Goal: Task Accomplishment & Management: Manage account settings

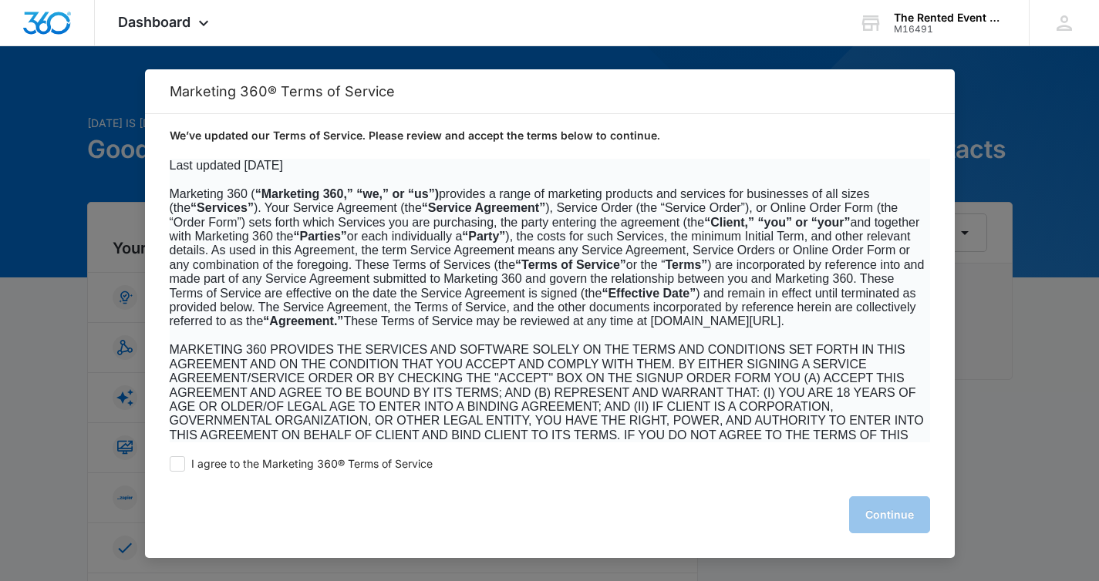
click at [81, 178] on div at bounding box center [549, 290] width 1099 height 581
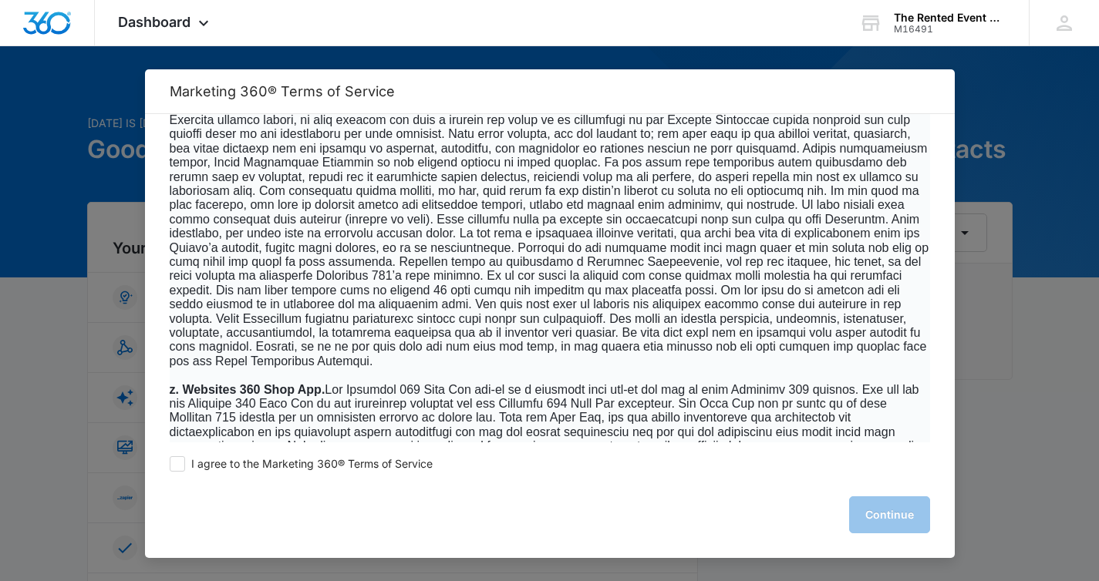
scroll to position [4262, 0]
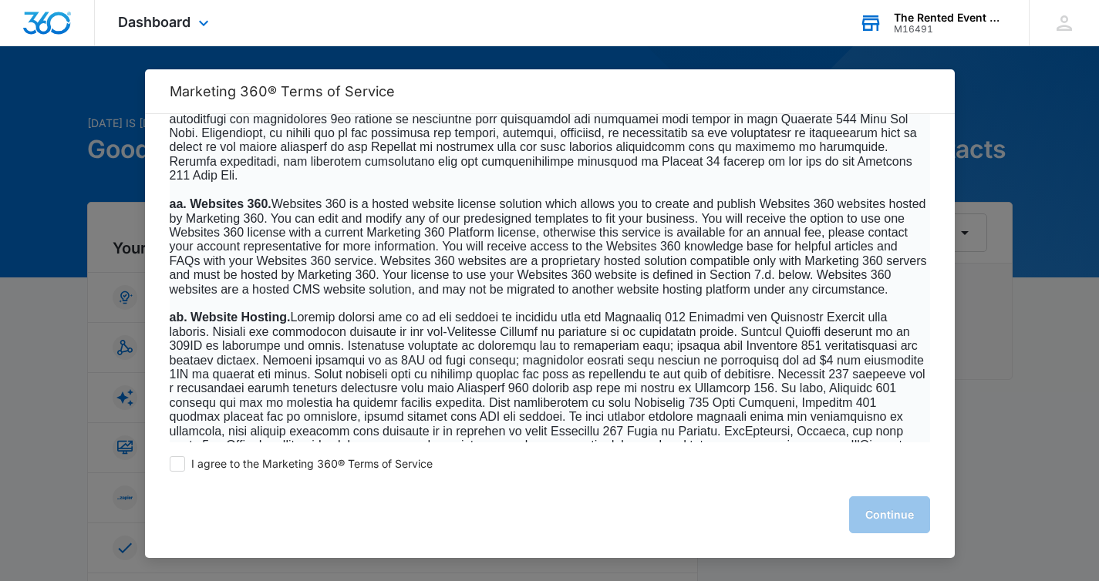
click at [986, 18] on div "The Rented Event Design & Rentals, LLC" at bounding box center [950, 18] width 113 height 12
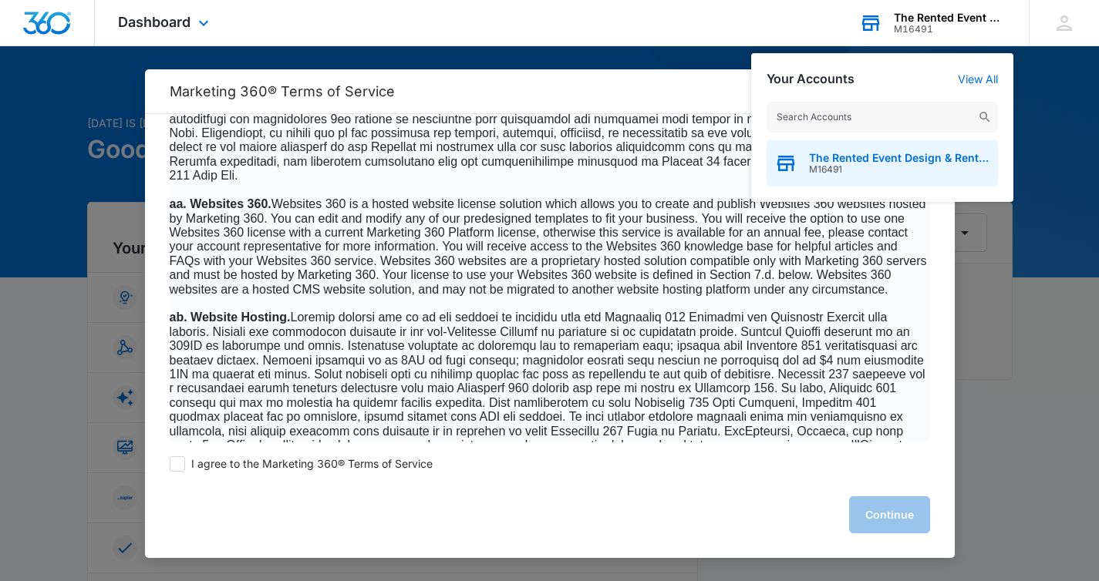
click at [903, 160] on span "The Rented Event Design & Rentals, LLC" at bounding box center [899, 158] width 181 height 12
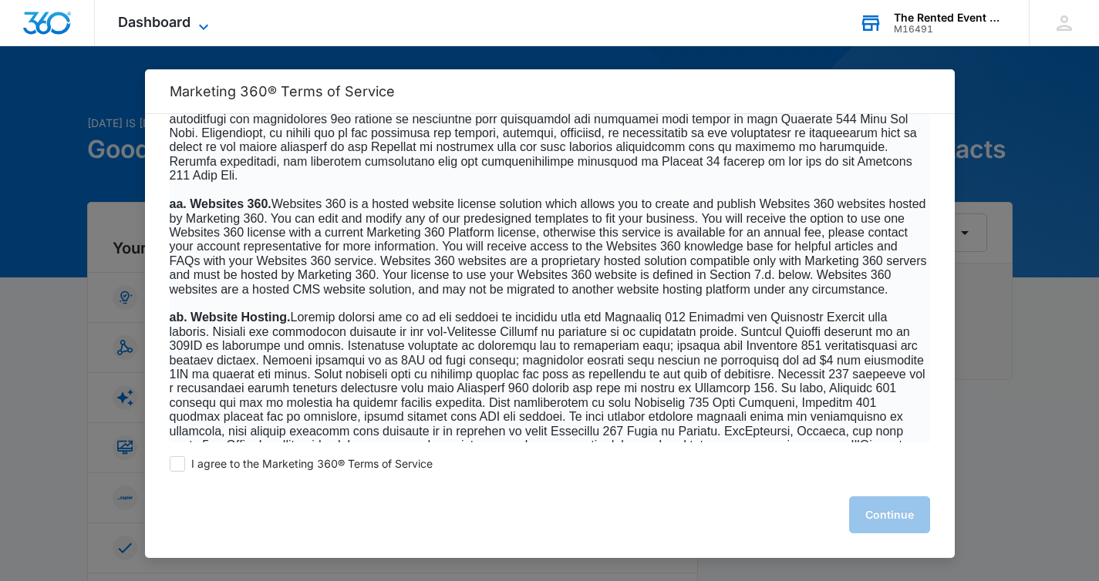
click at [177, 18] on span "Dashboard" at bounding box center [154, 22] width 72 height 16
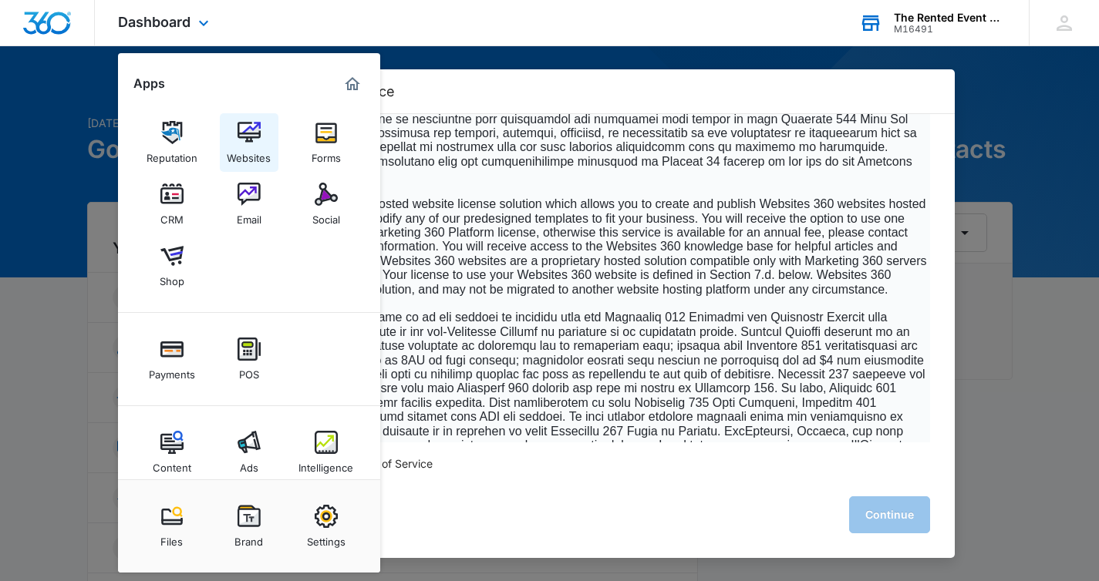
click at [248, 146] on div "Websites" at bounding box center [249, 154] width 44 height 20
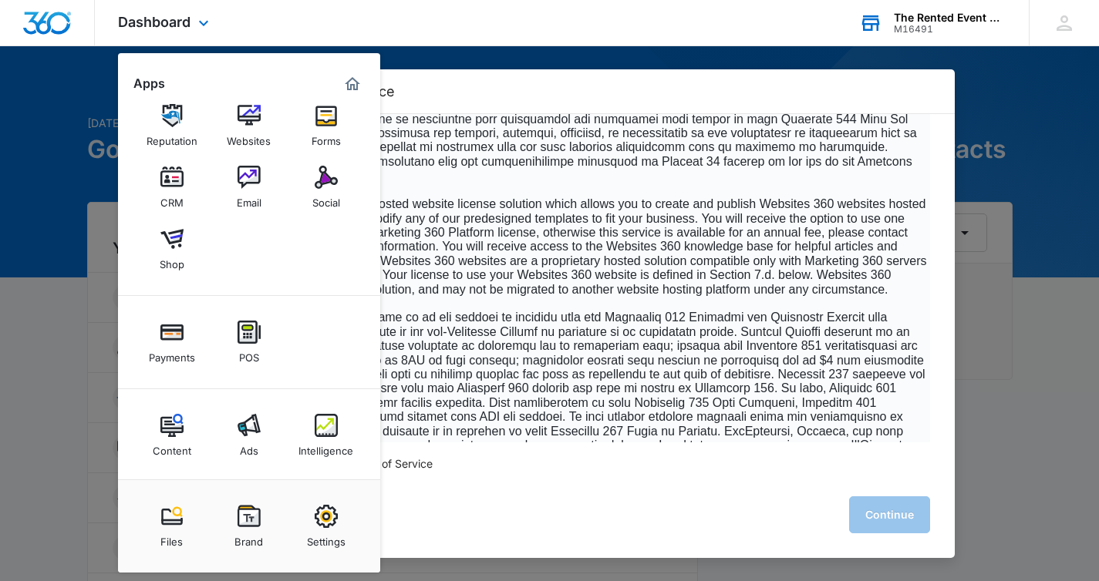
scroll to position [20, 0]
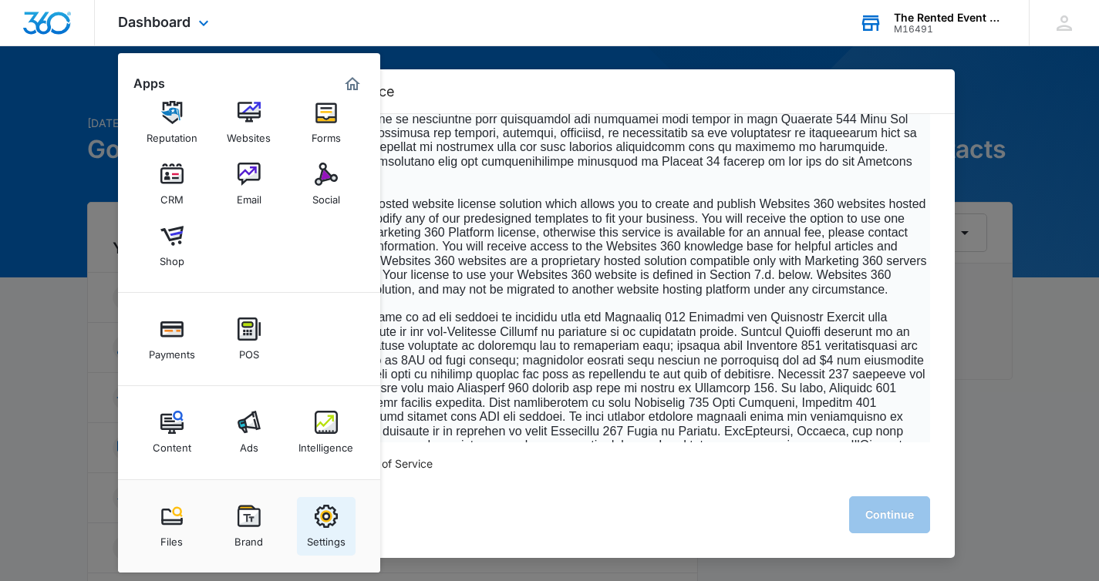
click at [322, 514] on img at bounding box center [326, 516] width 23 height 23
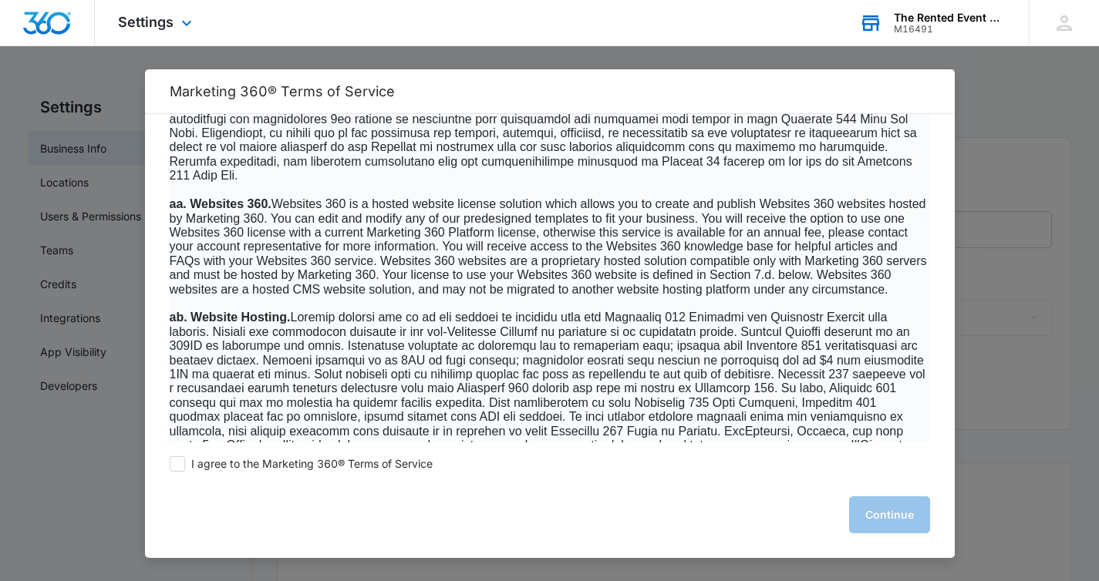
select select "24"
select select "US"
select select "America/[GEOGRAPHIC_DATA]"
click at [76, 217] on div at bounding box center [549, 290] width 1099 height 581
click at [60, 318] on div at bounding box center [549, 290] width 1099 height 581
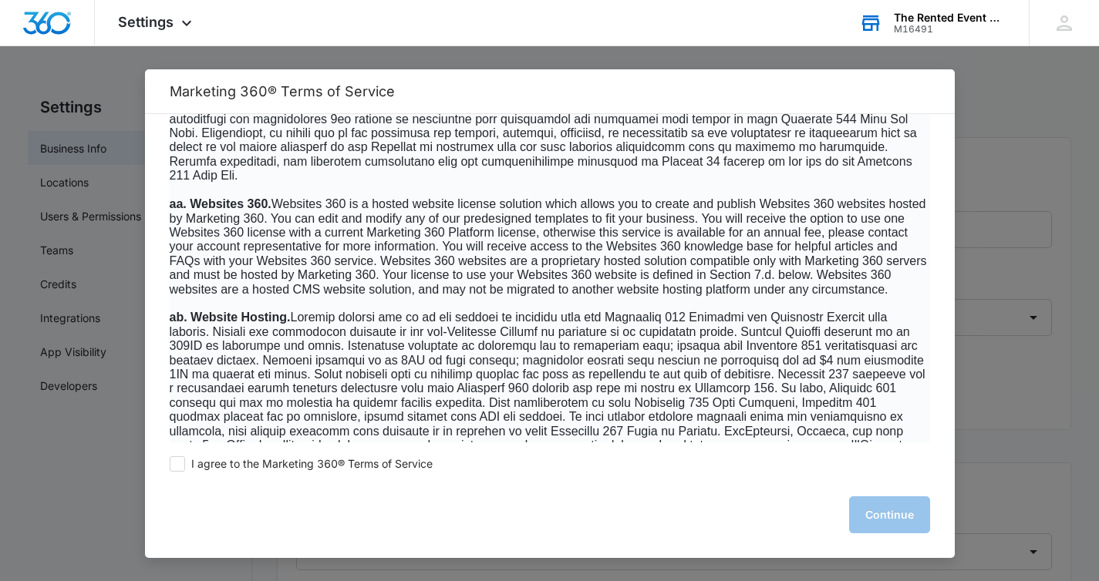
click at [64, 375] on div at bounding box center [549, 290] width 1099 height 581
drag, startPoint x: 73, startPoint y: 246, endPoint x: 77, endPoint y: 228, distance: 18.2
click at [75, 238] on div at bounding box center [549, 290] width 1099 height 581
click at [72, 149] on div at bounding box center [549, 290] width 1099 height 581
drag, startPoint x: 66, startPoint y: 118, endPoint x: 69, endPoint y: 110, distance: 8.6
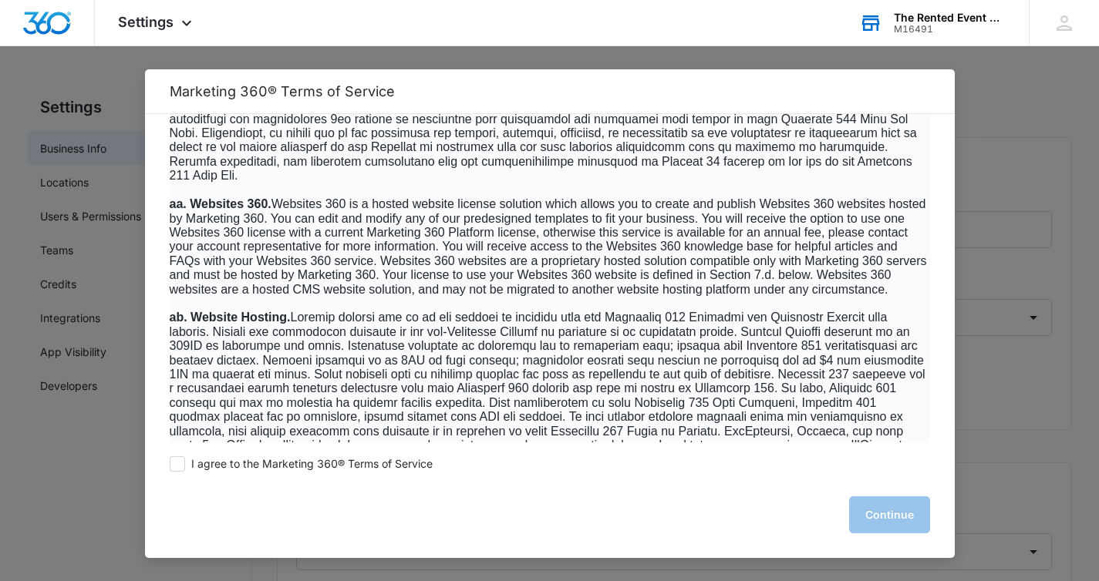
click at [67, 114] on div at bounding box center [549, 290] width 1099 height 581
click at [184, 28] on icon at bounding box center [186, 27] width 19 height 19
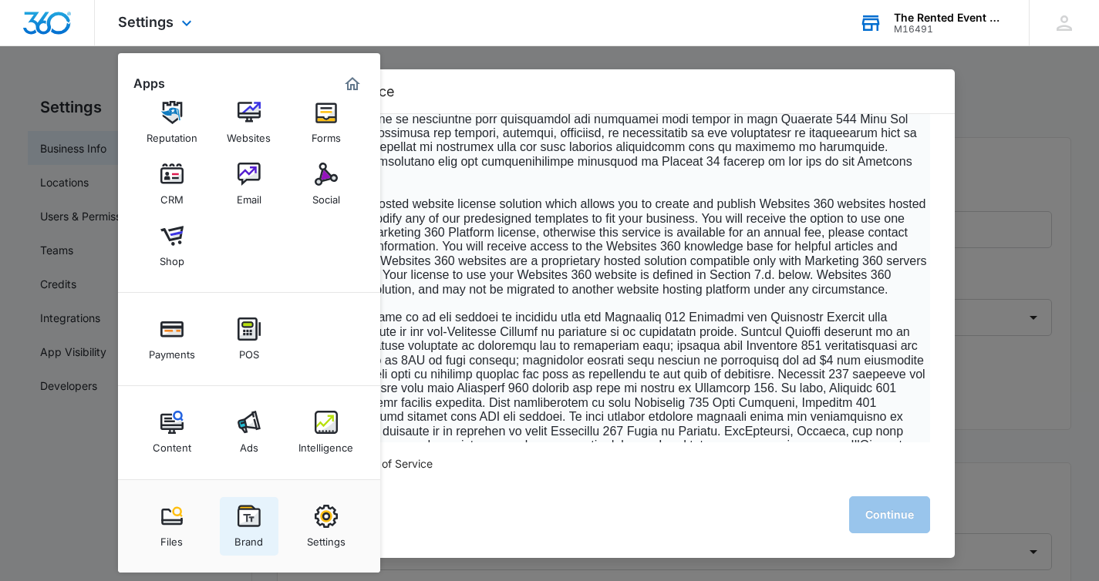
click at [244, 517] on img at bounding box center [249, 516] width 23 height 23
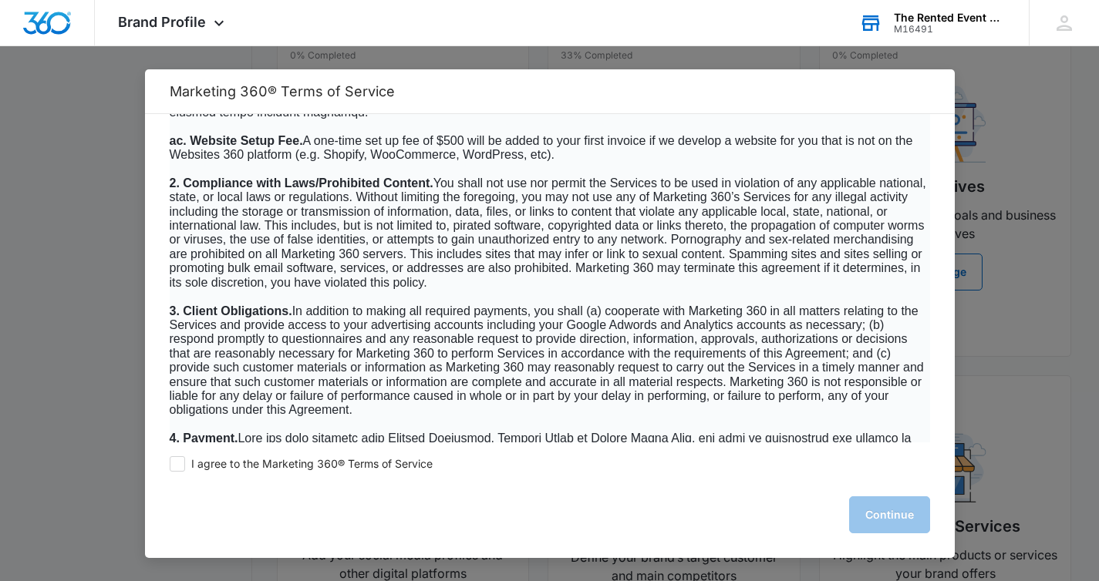
scroll to position [499, 0]
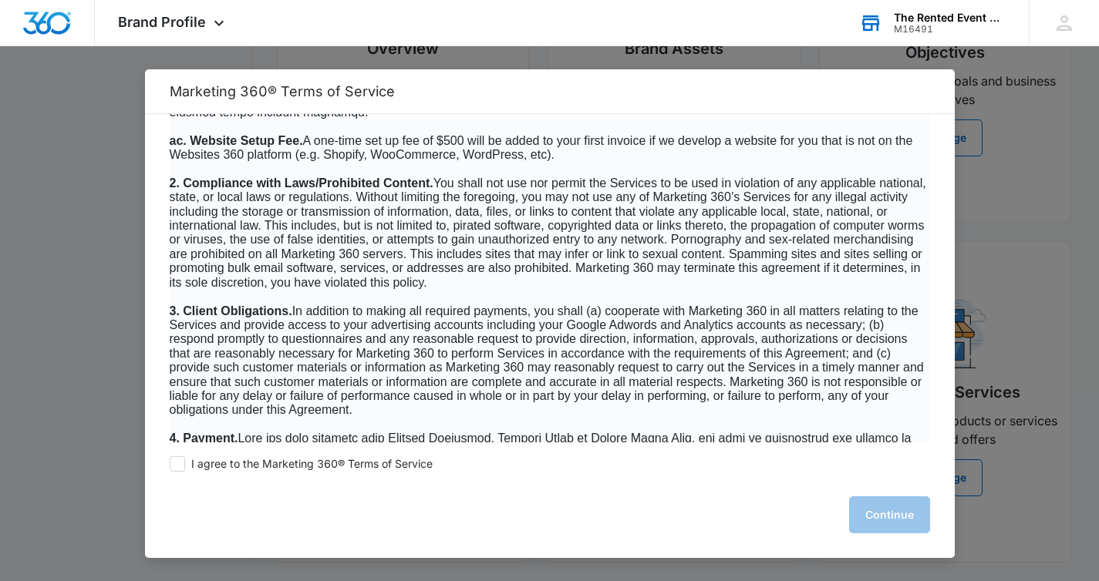
click at [683, 56] on div at bounding box center [549, 290] width 1099 height 581
click at [942, 15] on div "The Rented Event Design & Rentals, LLC" at bounding box center [950, 18] width 113 height 12
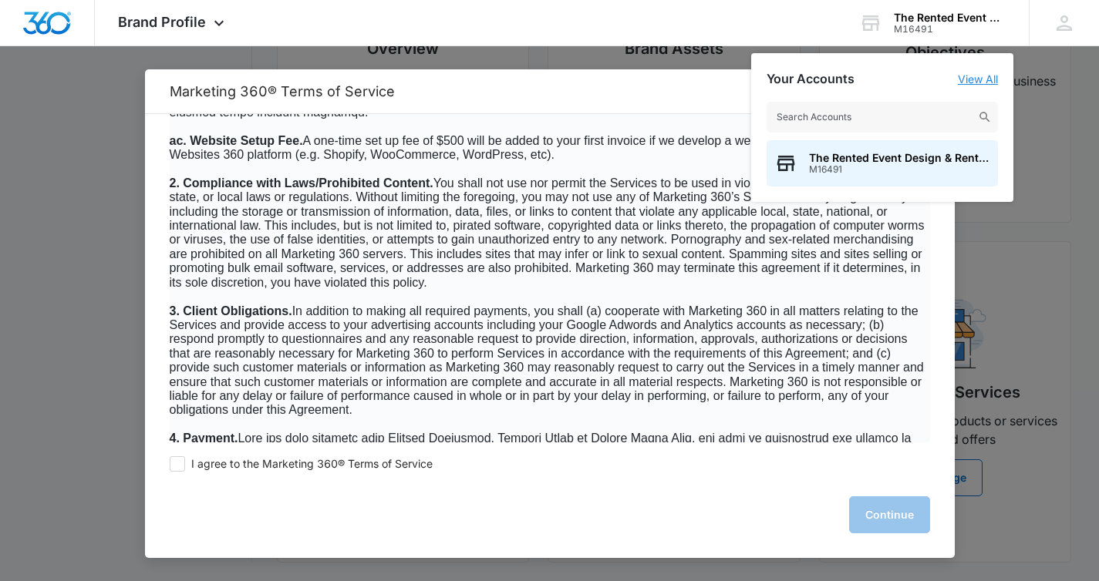
click at [973, 81] on link "View All" at bounding box center [978, 78] width 40 height 13
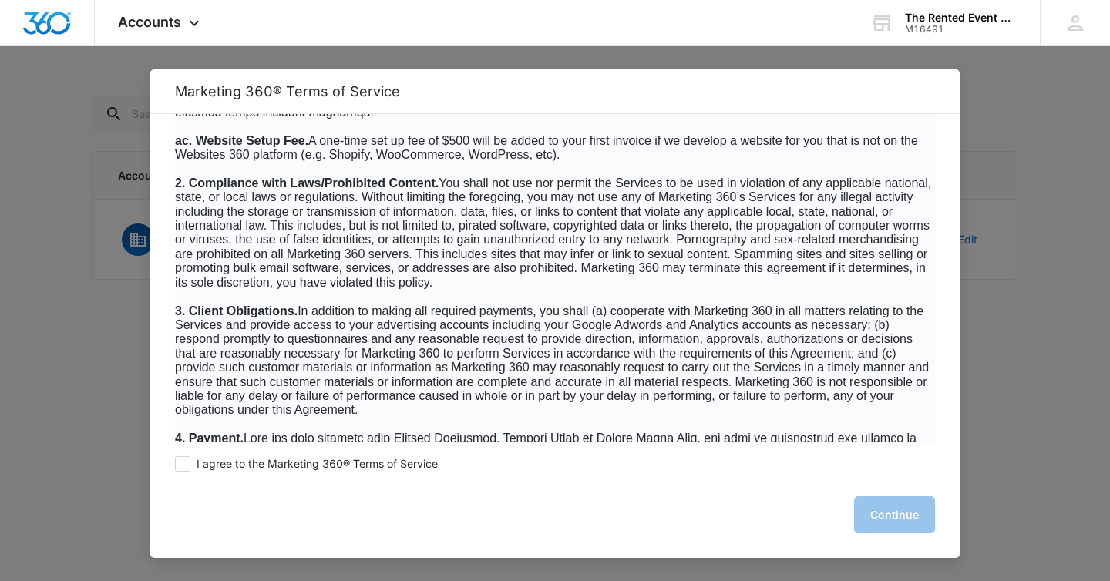
click at [128, 236] on div at bounding box center [555, 290] width 1110 height 581
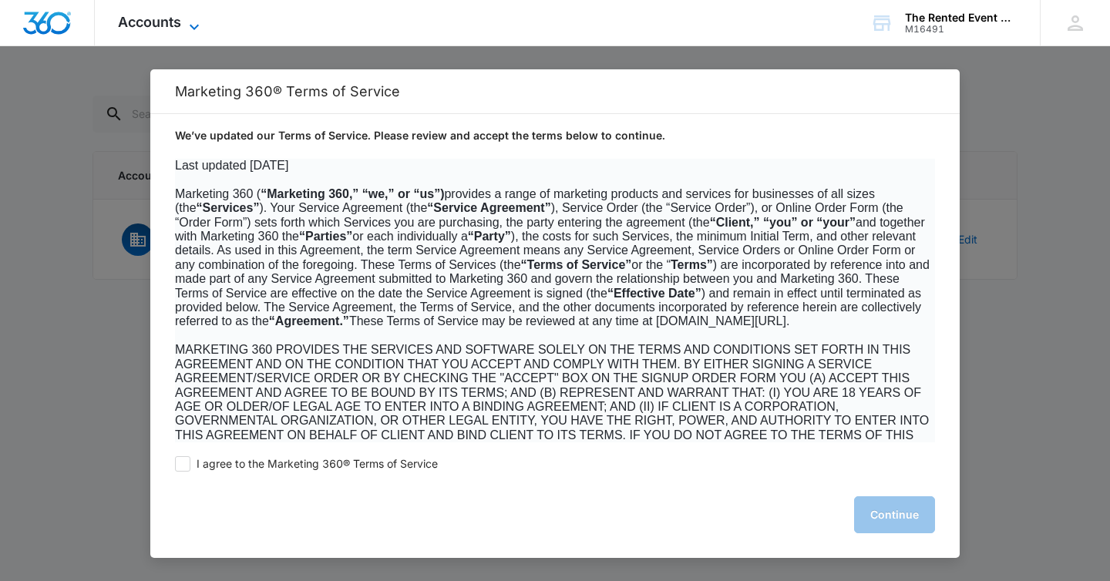
click at [128, 23] on span "Accounts" at bounding box center [149, 22] width 63 height 16
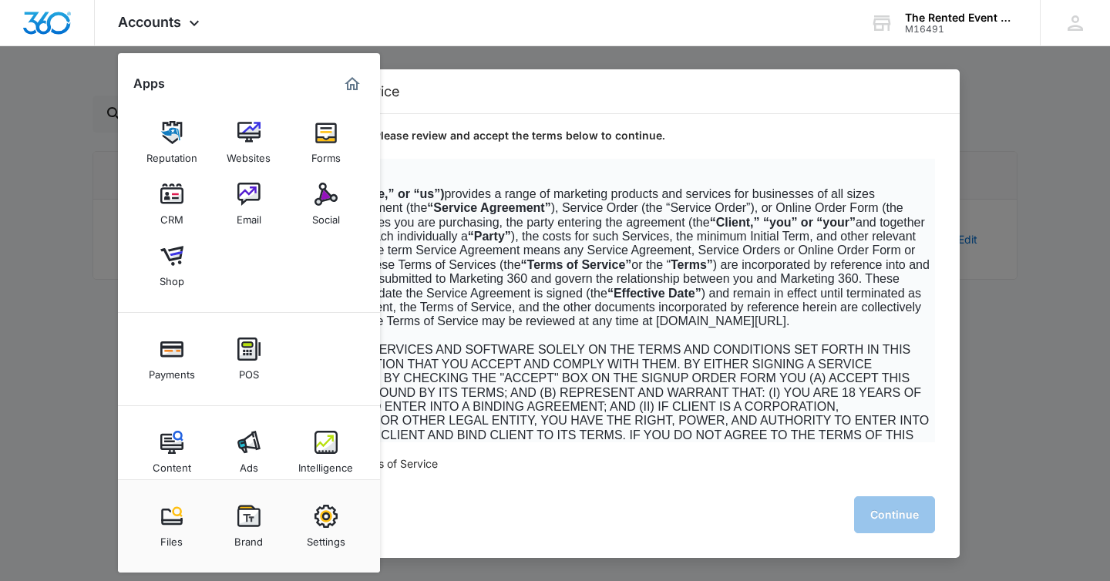
click at [350, 83] on img "Marketing 360® Dashboard" at bounding box center [352, 84] width 19 height 19
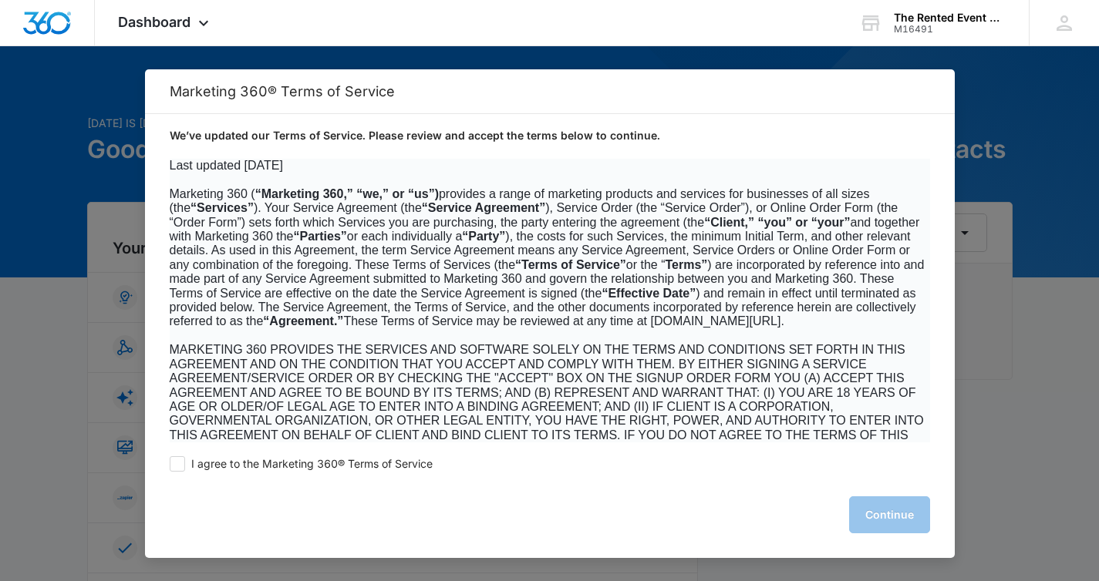
click at [75, 177] on div at bounding box center [549, 290] width 1099 height 581
drag, startPoint x: 122, startPoint y: 296, endPoint x: 120, endPoint y: 324, distance: 27.8
click at [121, 312] on div at bounding box center [549, 290] width 1099 height 581
click at [119, 347] on div at bounding box center [549, 290] width 1099 height 581
click at [131, 440] on div at bounding box center [549, 290] width 1099 height 581
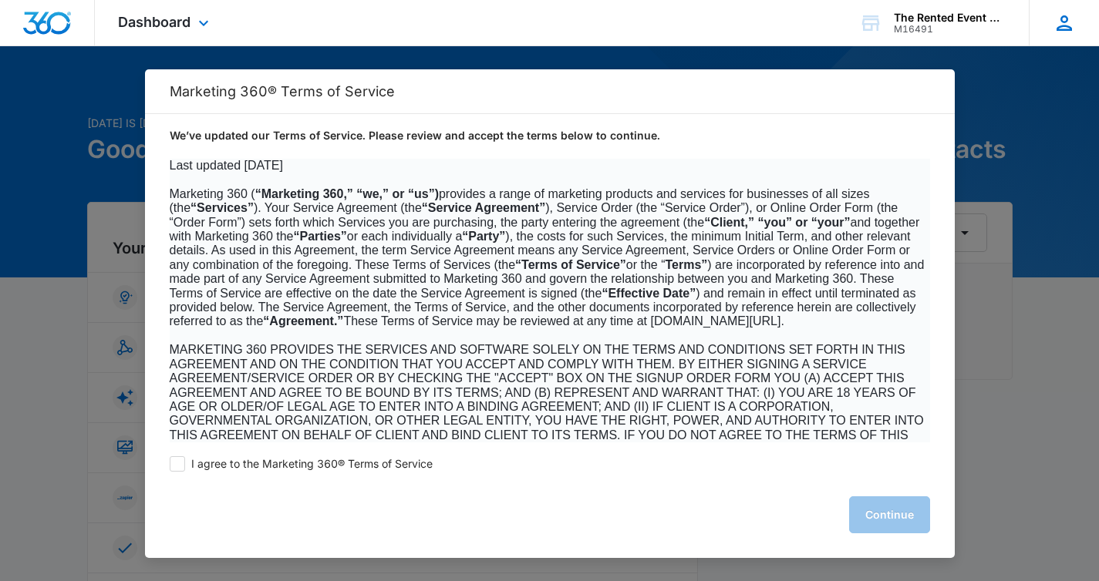
click at [1058, 22] on icon at bounding box center [1064, 23] width 23 height 23
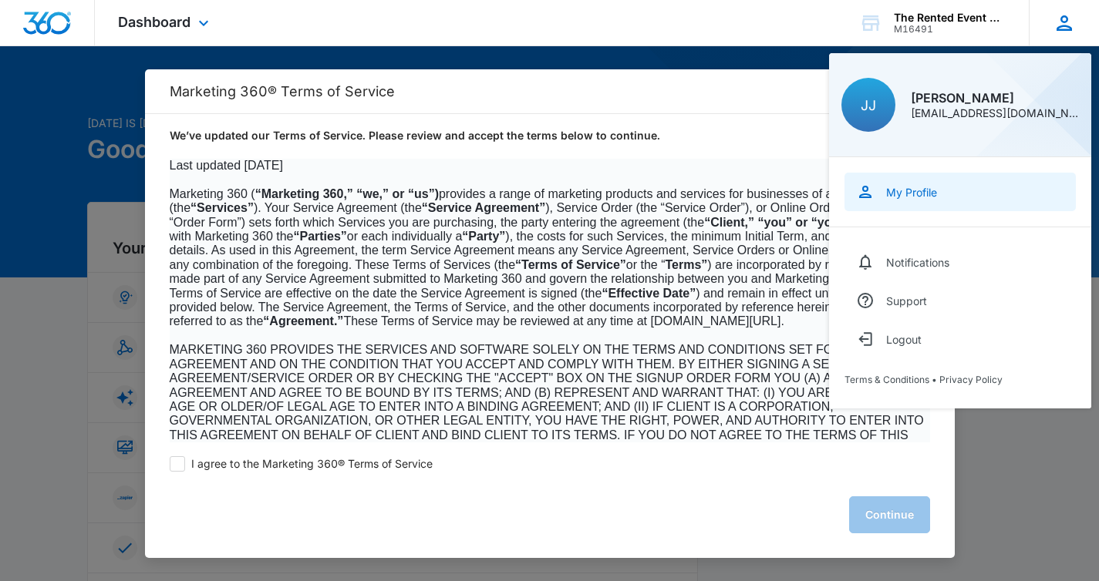
click at [936, 194] on div "My Profile" at bounding box center [911, 192] width 51 height 13
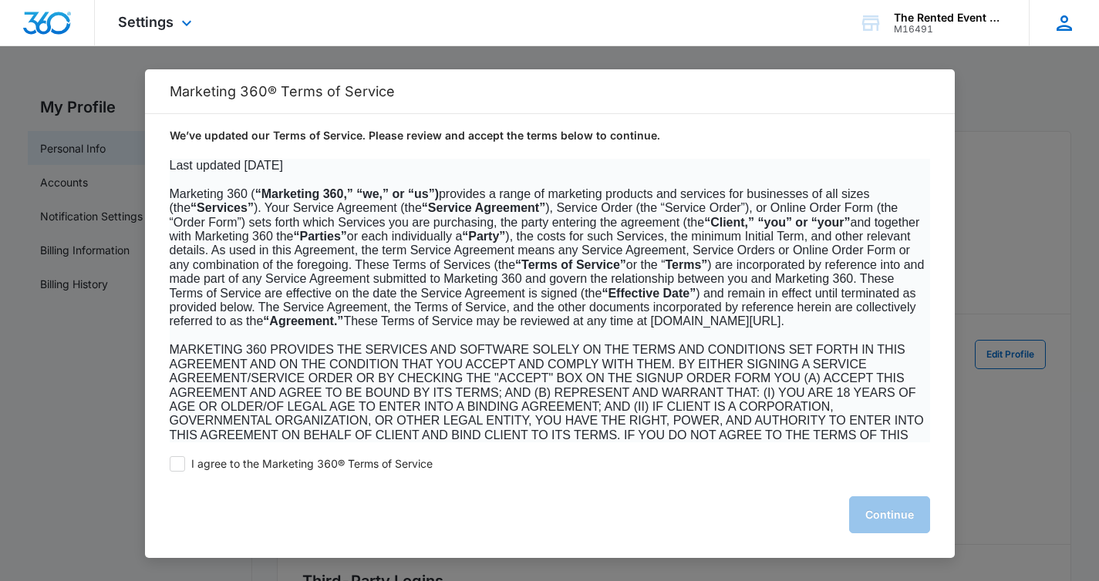
click at [1061, 25] on icon at bounding box center [1063, 22] width 15 height 15
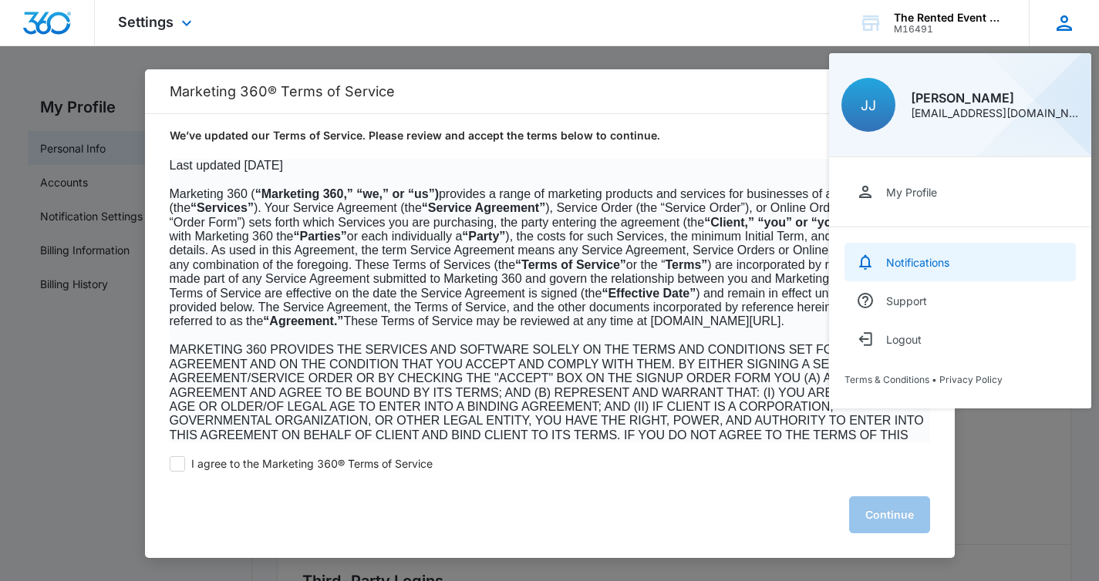
click at [929, 261] on div "Notifications" at bounding box center [917, 262] width 63 height 13
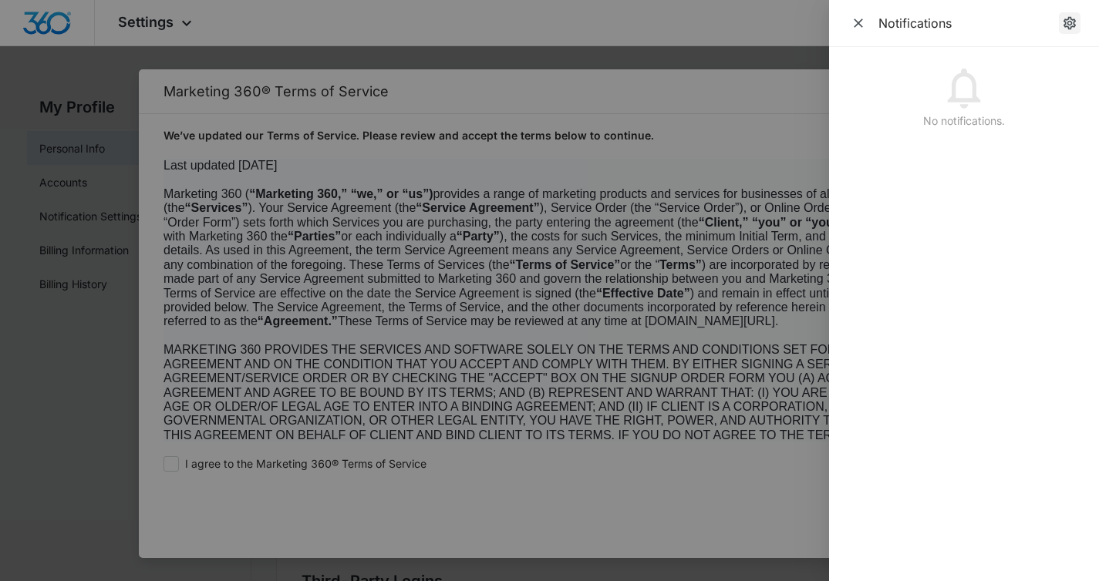
click at [1068, 22] on icon "Notification Settings" at bounding box center [1069, 23] width 12 height 13
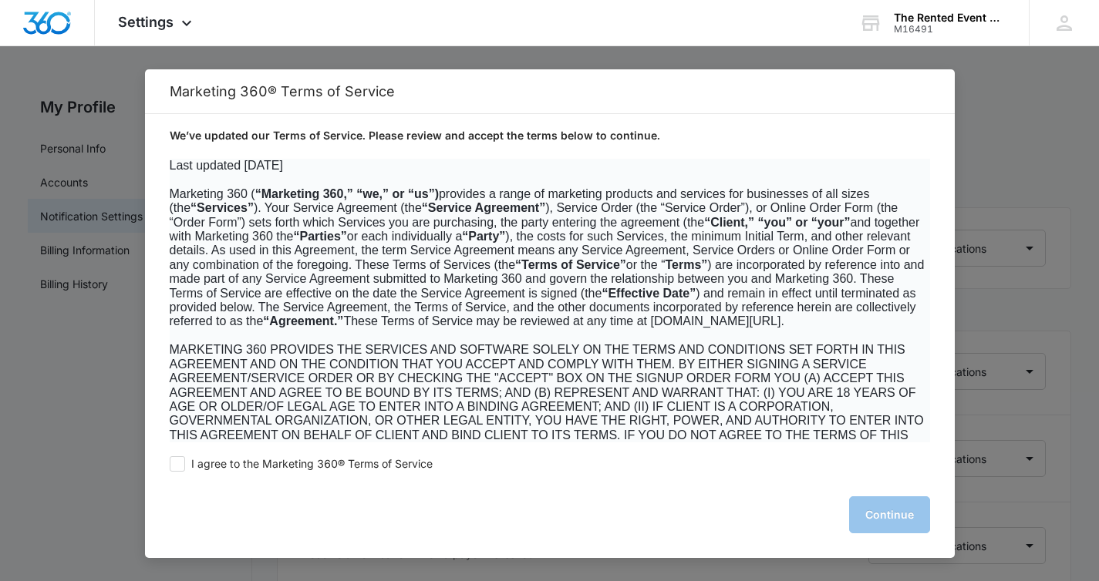
click at [1012, 254] on div at bounding box center [549, 290] width 1099 height 581
drag, startPoint x: 1027, startPoint y: 245, endPoint x: 1033, endPoint y: 229, distance: 17.3
click at [1030, 243] on div at bounding box center [549, 290] width 1099 height 581
